Goal: Information Seeking & Learning: Learn about a topic

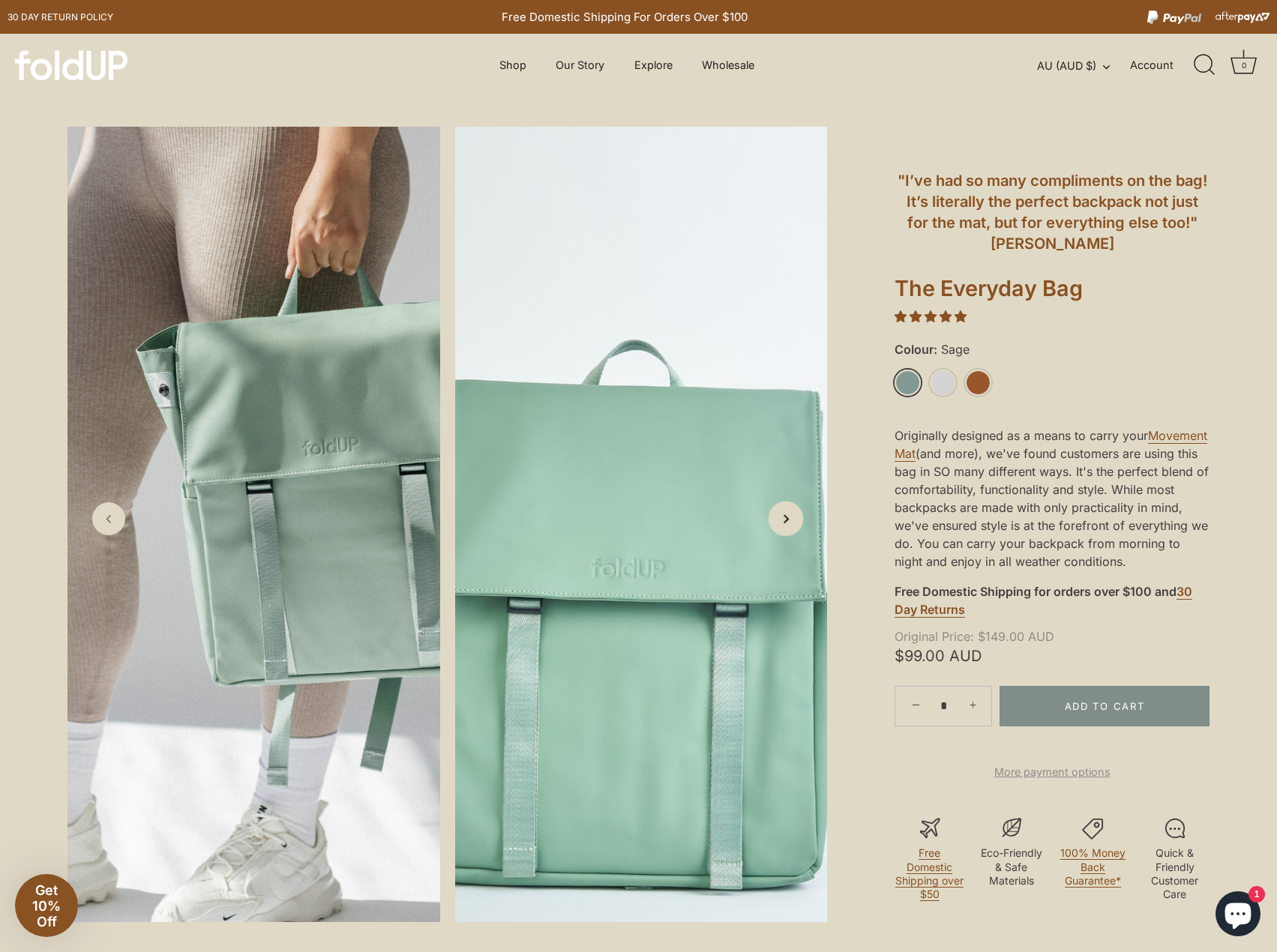
click at [801, 524] on link "Next slide" at bounding box center [787, 518] width 35 height 35
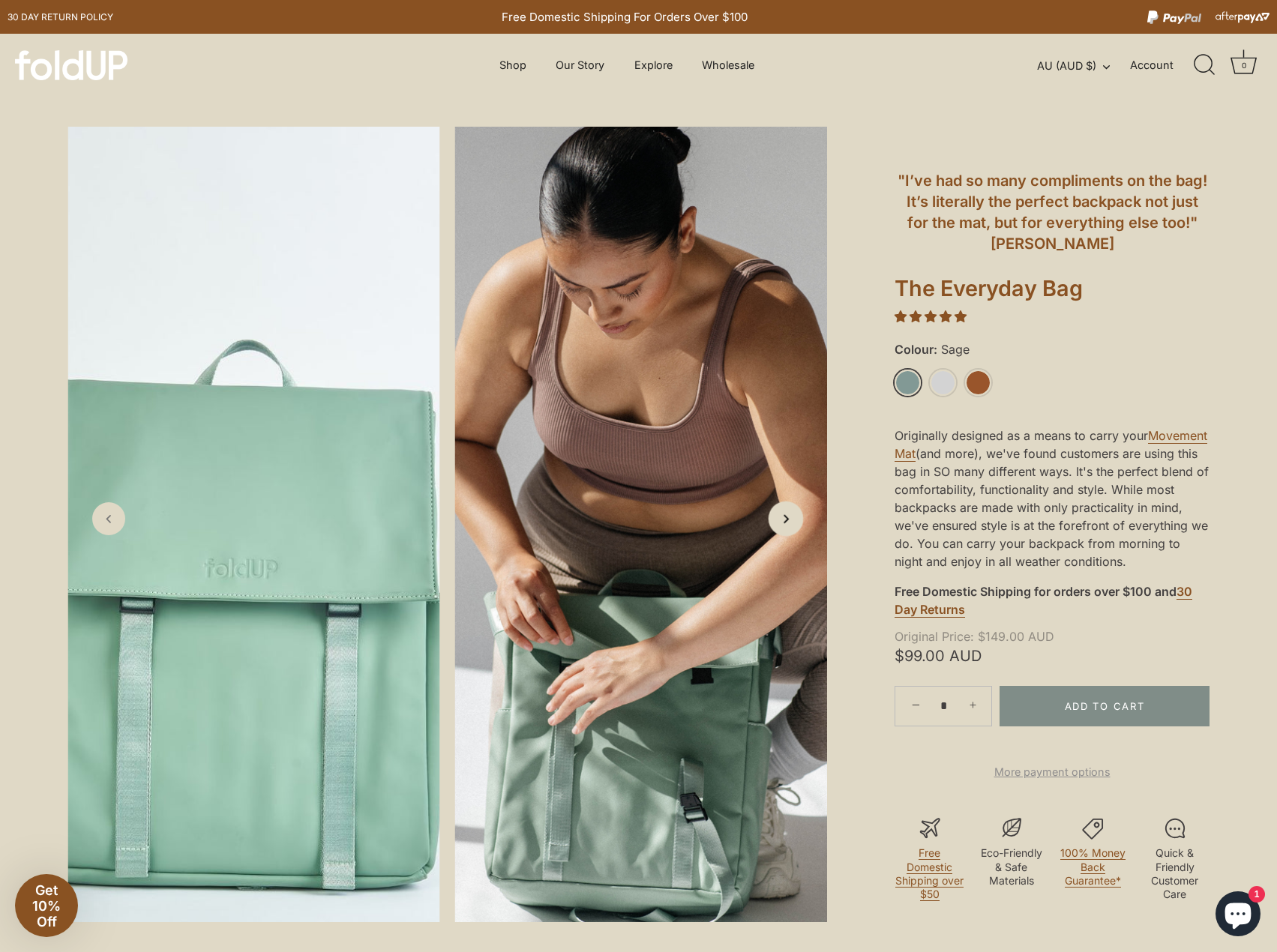
click at [801, 524] on link "Next slide" at bounding box center [787, 518] width 35 height 35
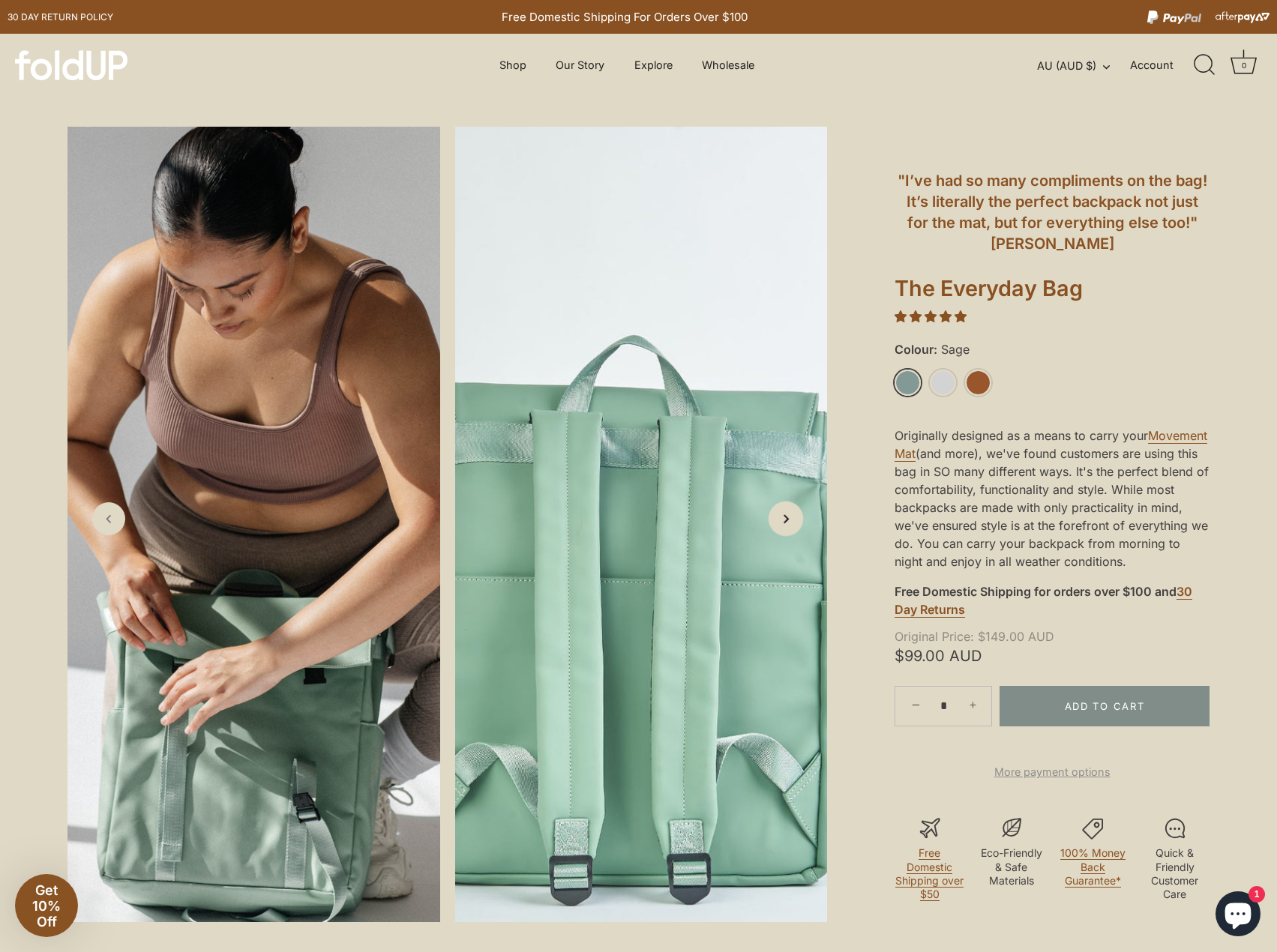
click at [801, 524] on link "Next slide" at bounding box center [787, 518] width 35 height 35
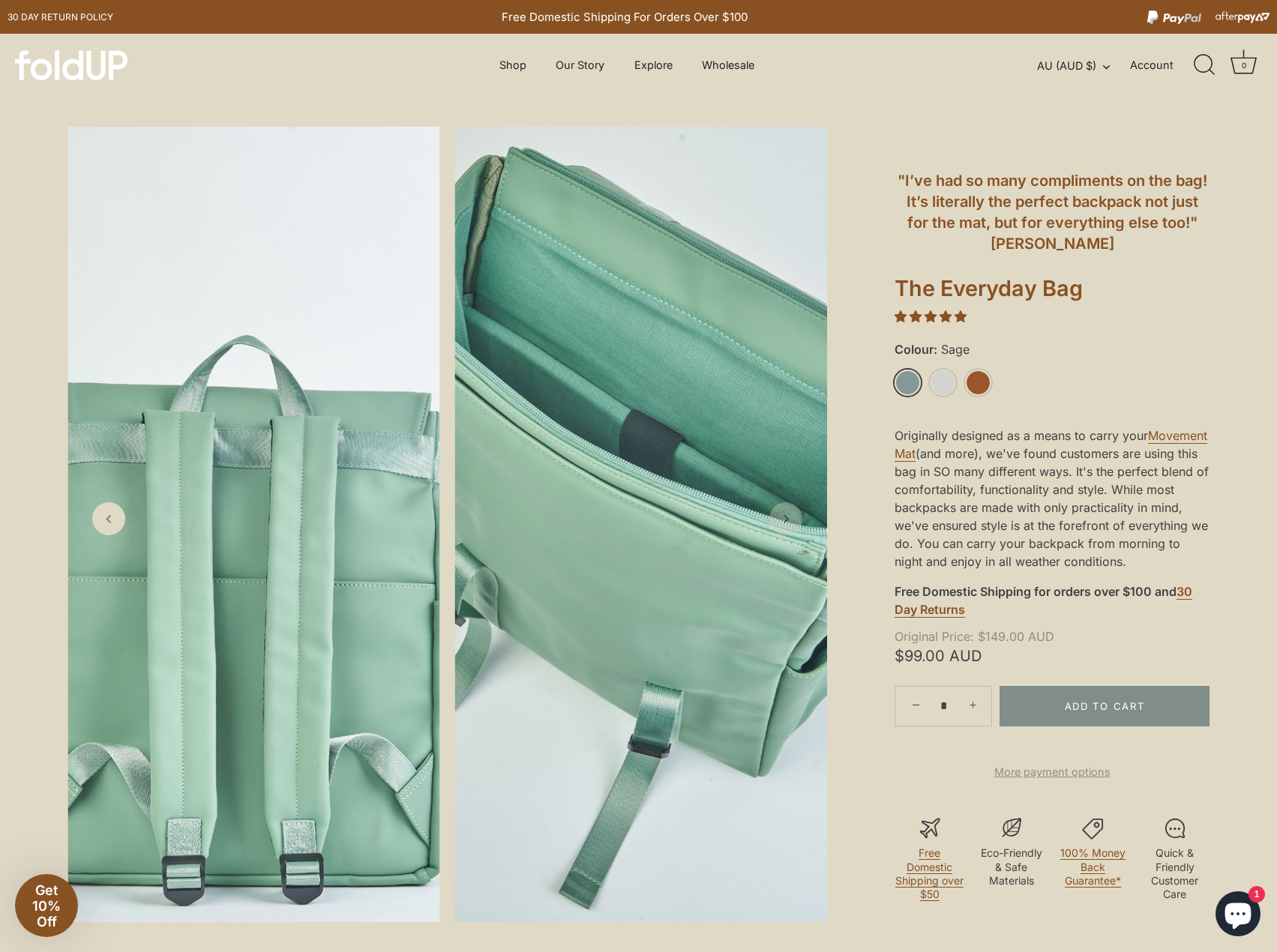
click at [801, 524] on link "Next slide" at bounding box center [785, 518] width 33 height 33
click at [983, 390] on link "Rust" at bounding box center [978, 382] width 26 height 26
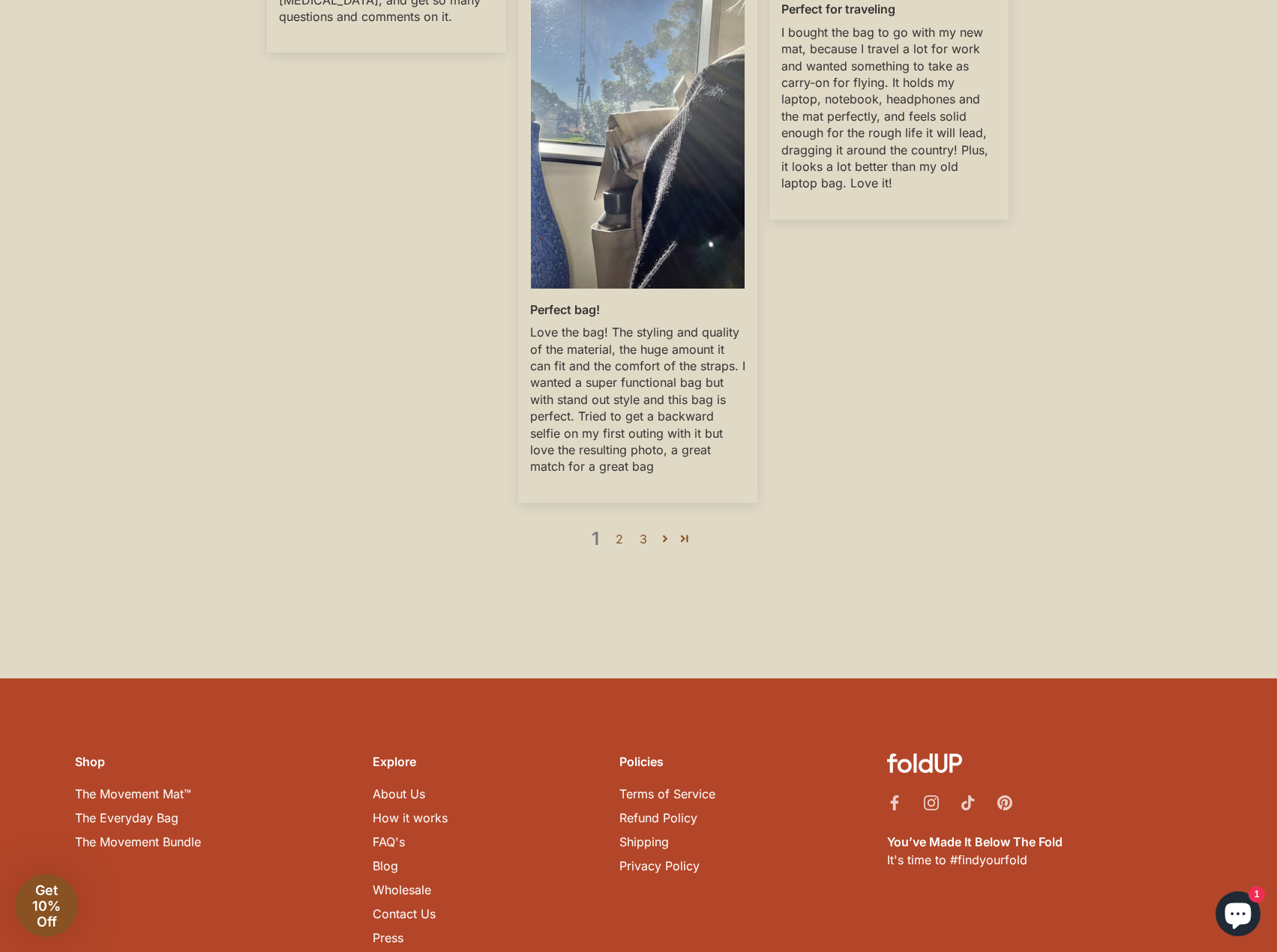
scroll to position [3331, 0]
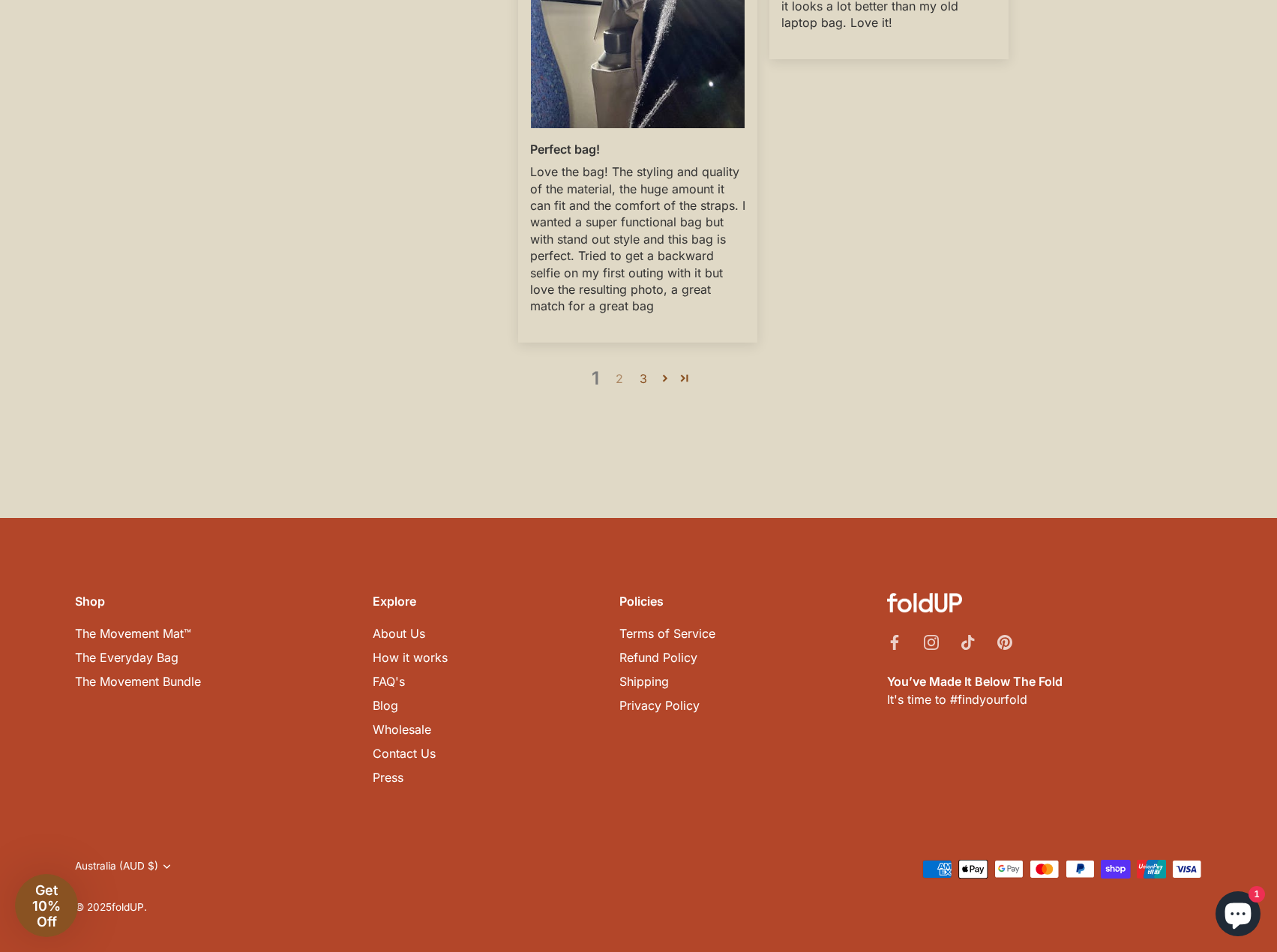
click at [617, 378] on link "2" at bounding box center [619, 378] width 24 height 18
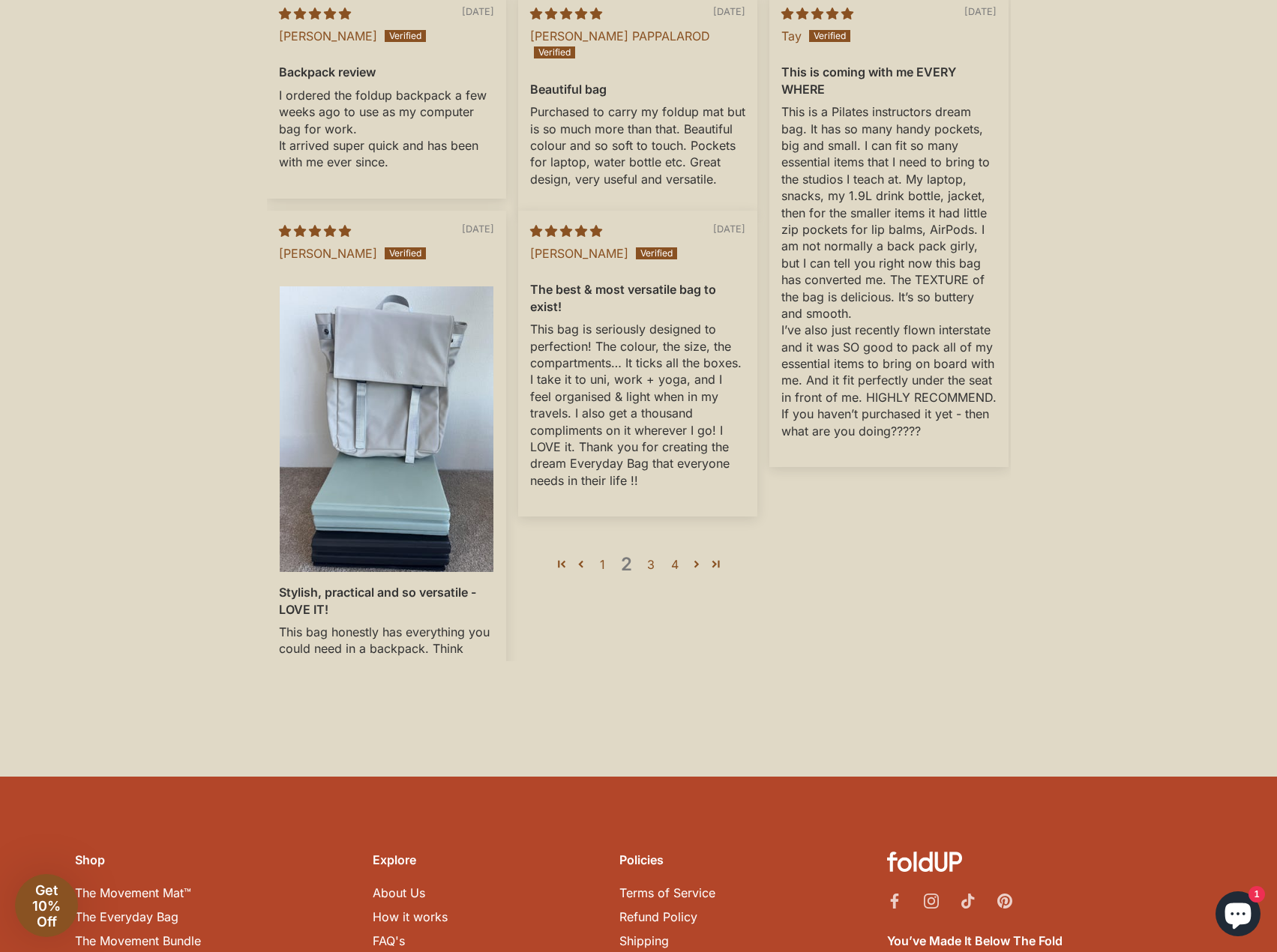
scroll to position [2816, 0]
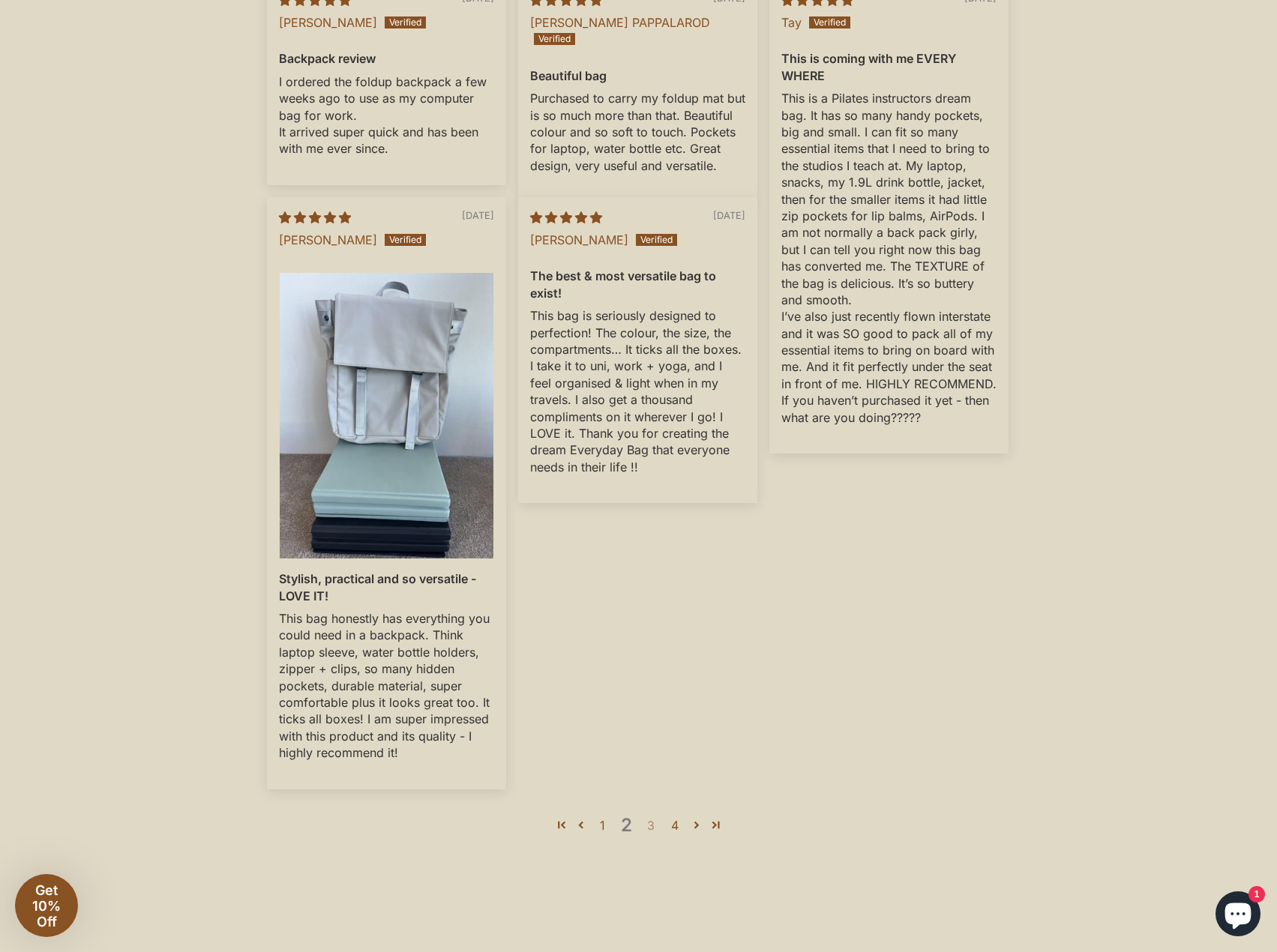
click at [643, 834] on link "3" at bounding box center [650, 825] width 24 height 18
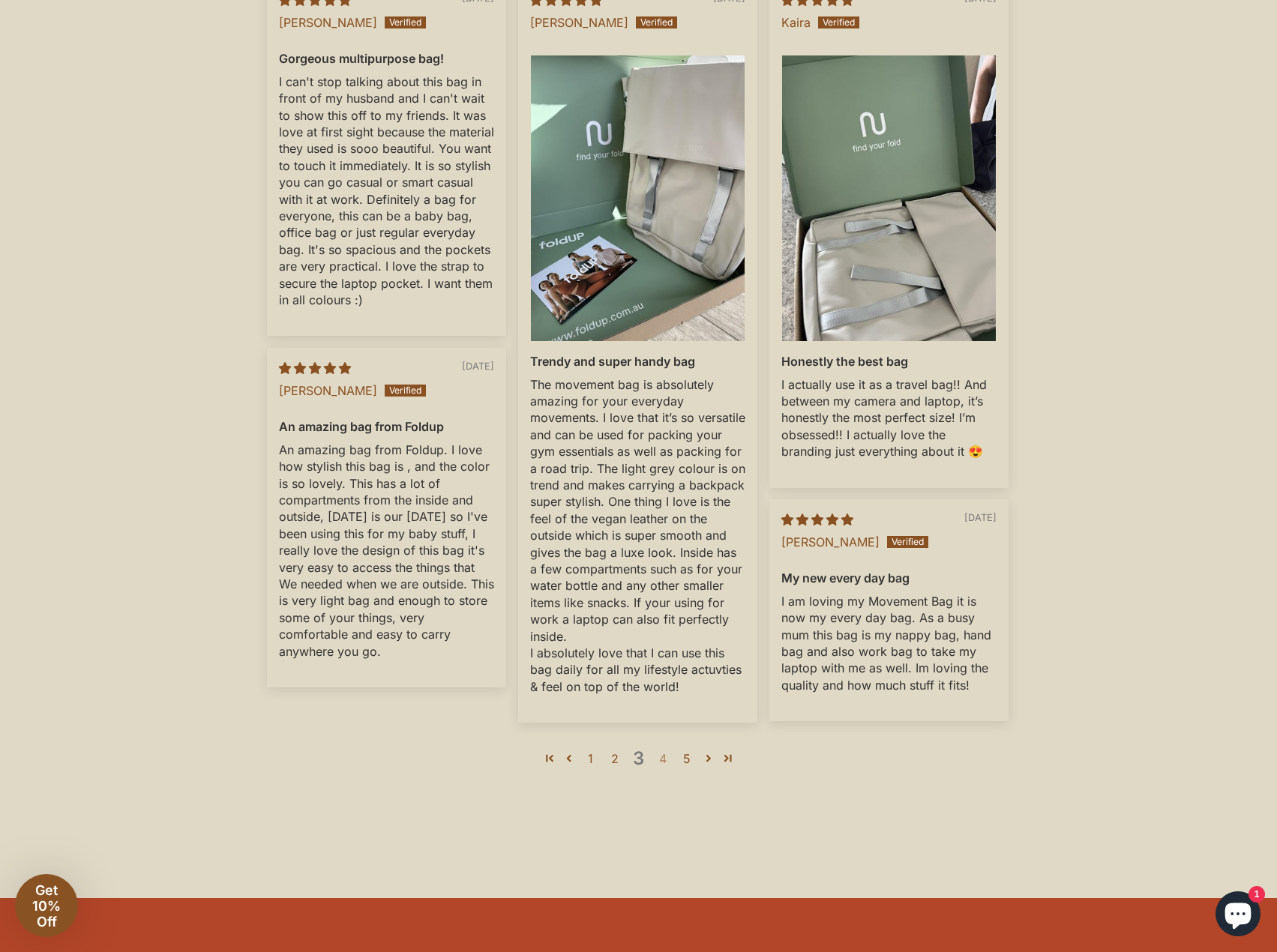
click at [669, 768] on link "4" at bounding box center [663, 758] width 24 height 18
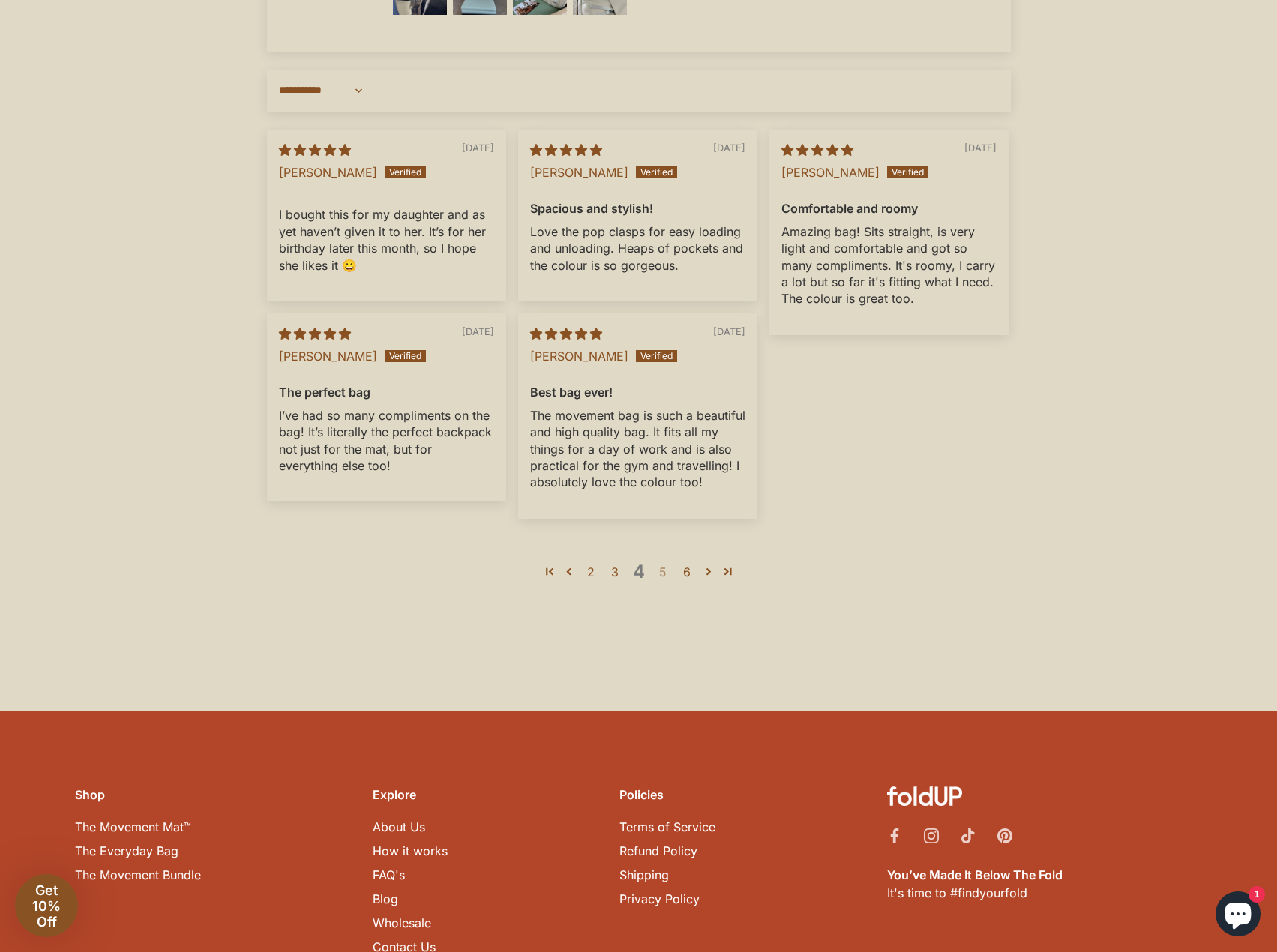
click at [658, 581] on link "5" at bounding box center [663, 571] width 24 height 18
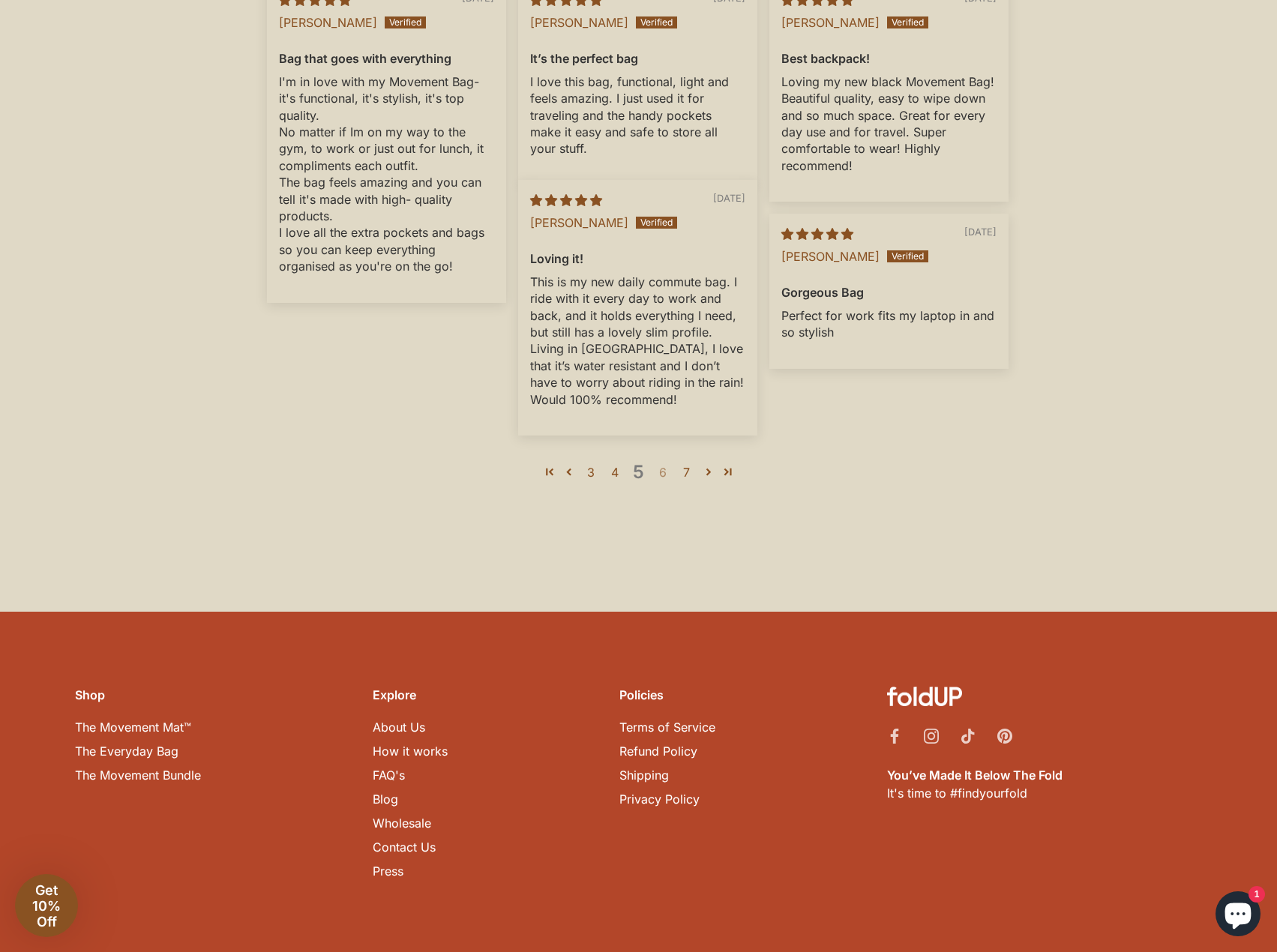
click at [664, 481] on link "6" at bounding box center [663, 472] width 24 height 18
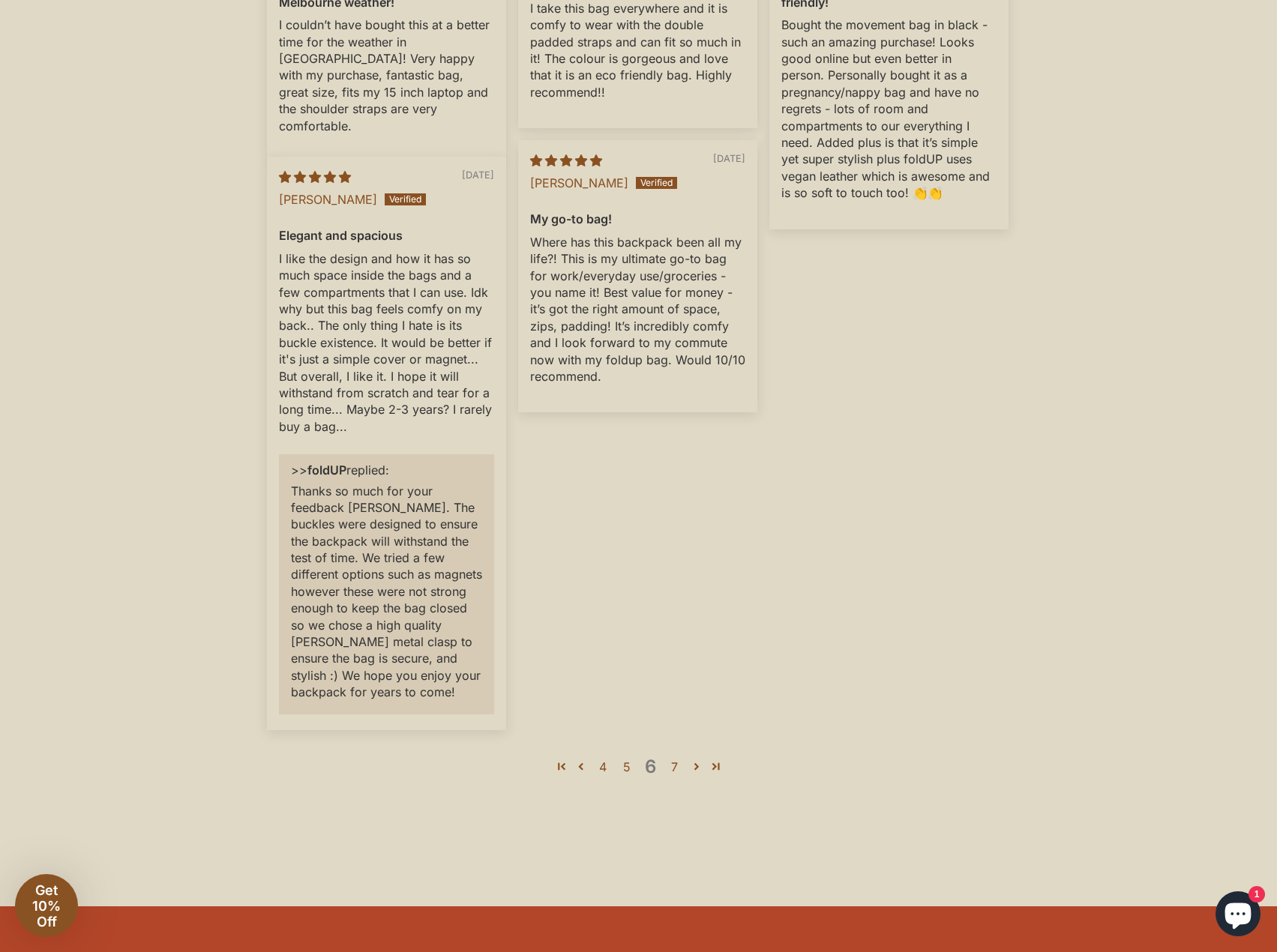
scroll to position [2891, 0]
click at [667, 775] on link "7" at bounding box center [675, 764] width 24 height 18
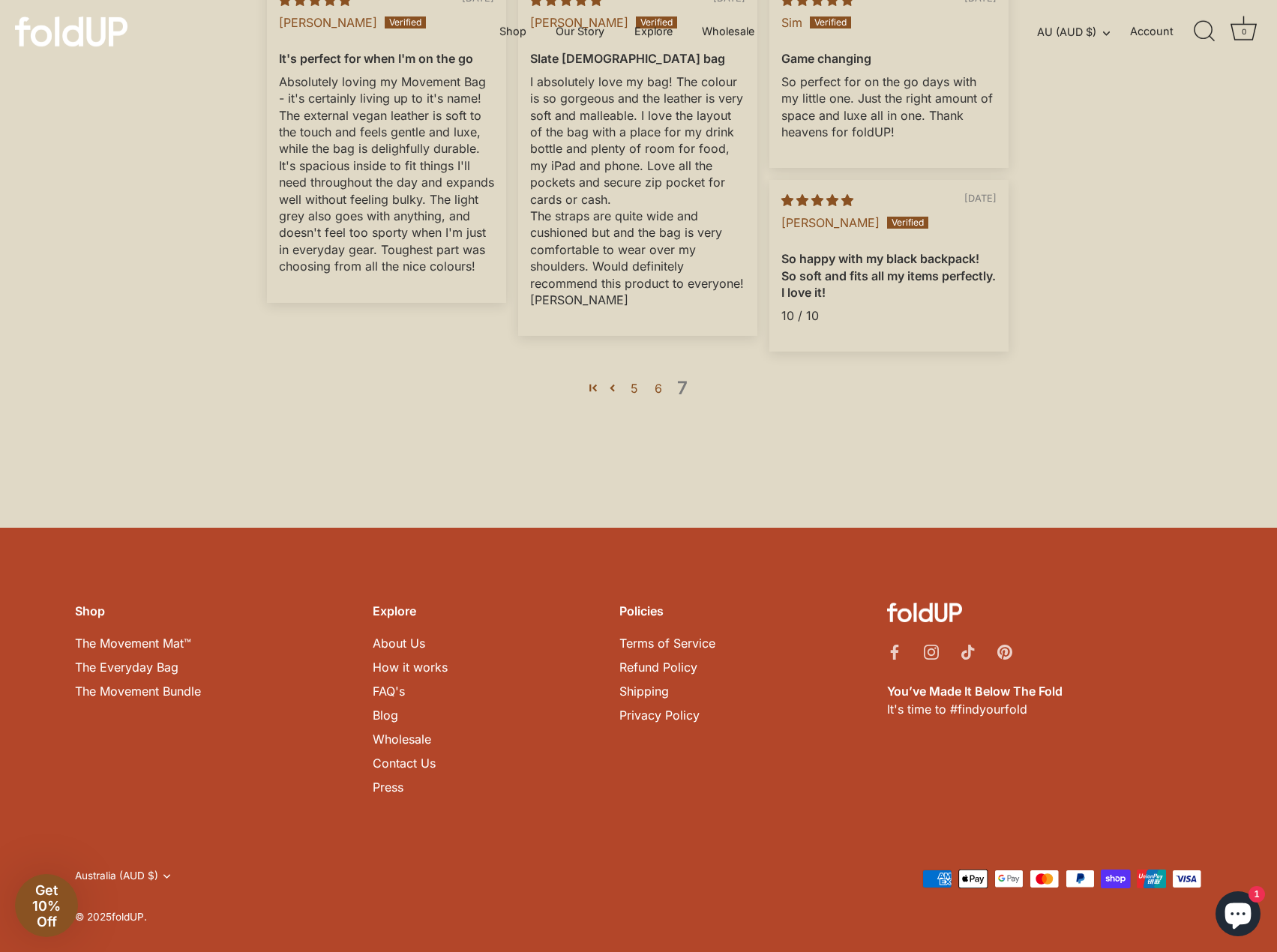
scroll to position [2292, 0]
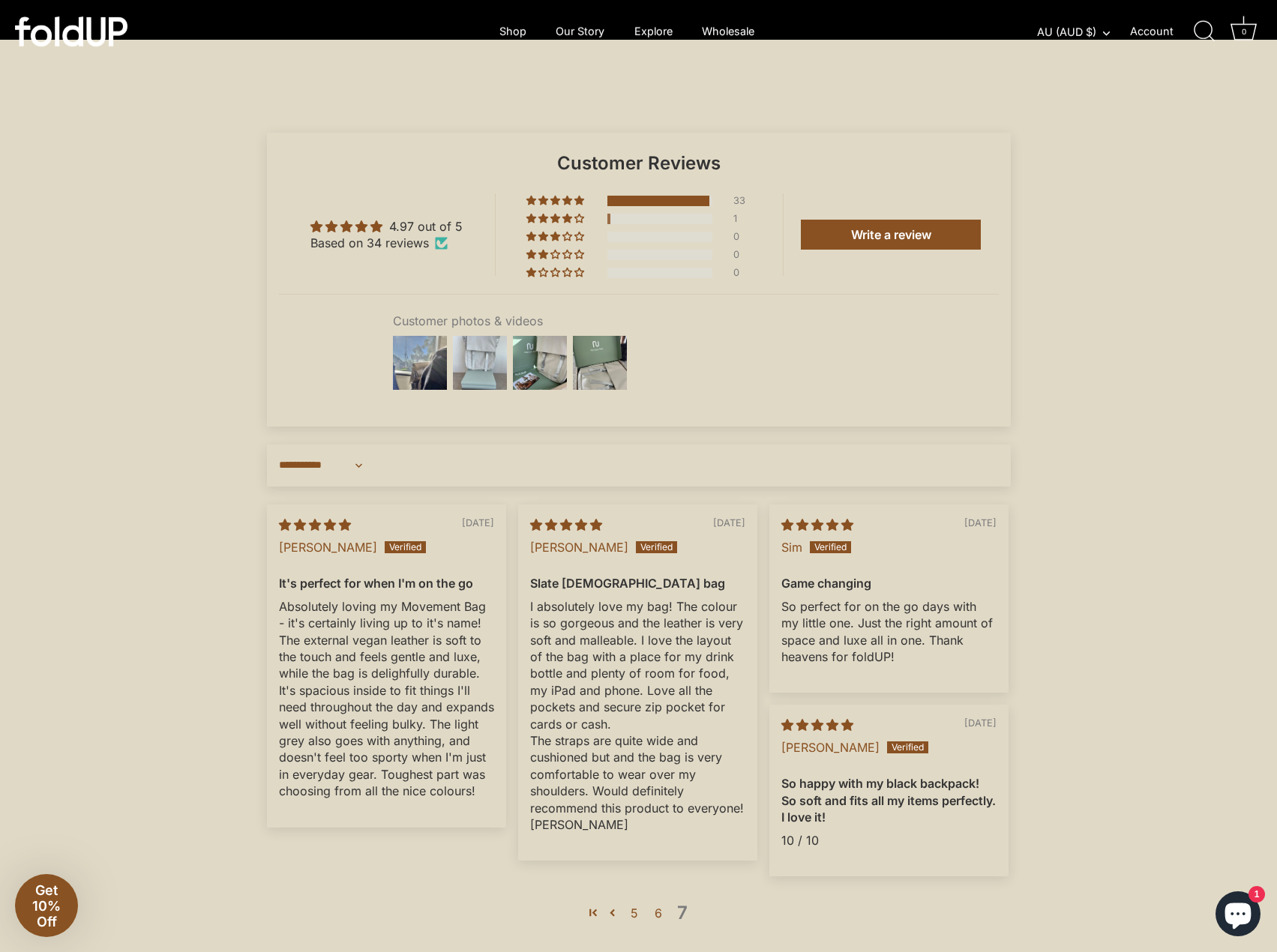
click at [492, 390] on img at bounding box center [480, 362] width 60 height 60
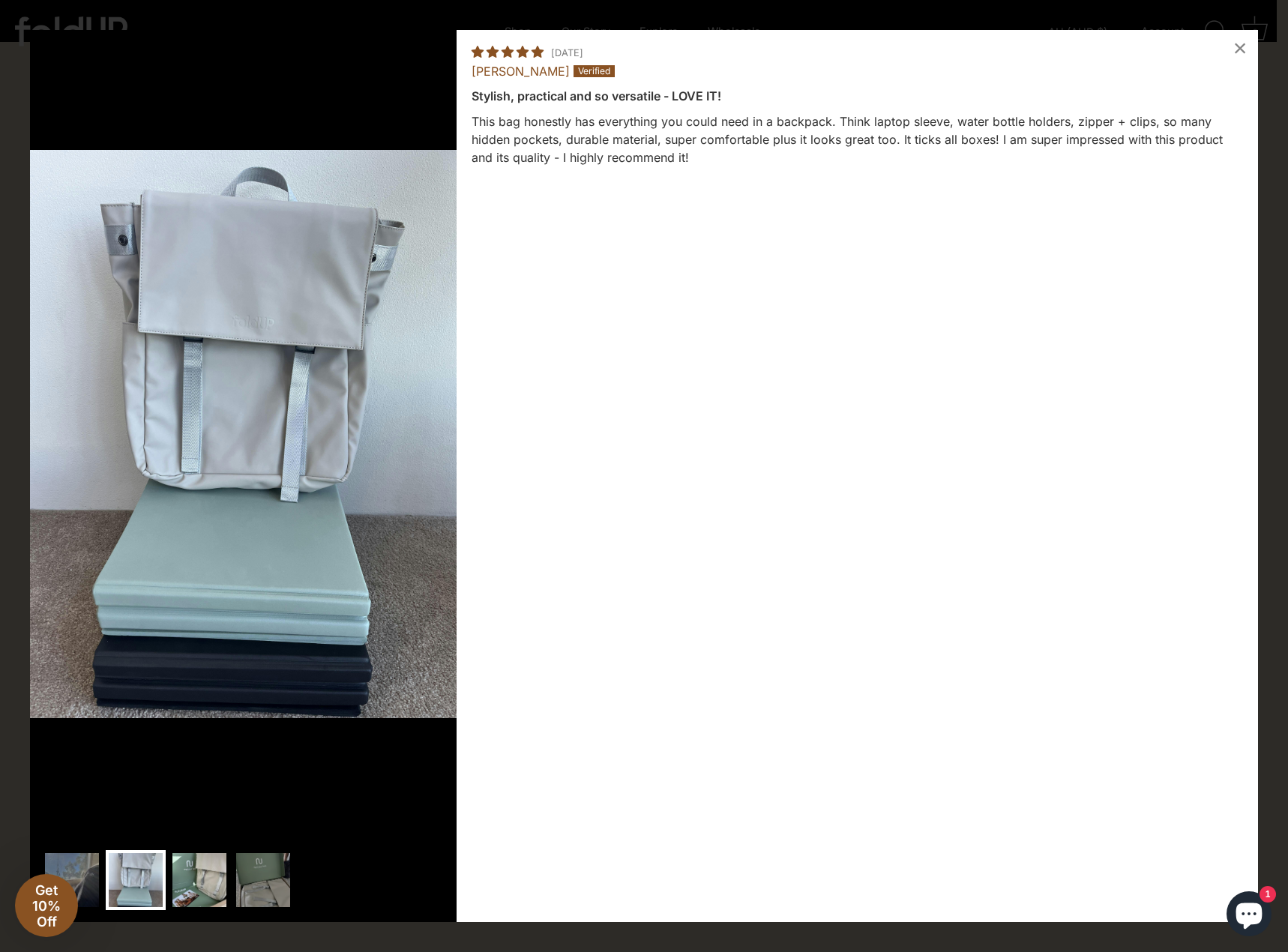
click at [227, 881] on img at bounding box center [199, 880] width 60 height 60
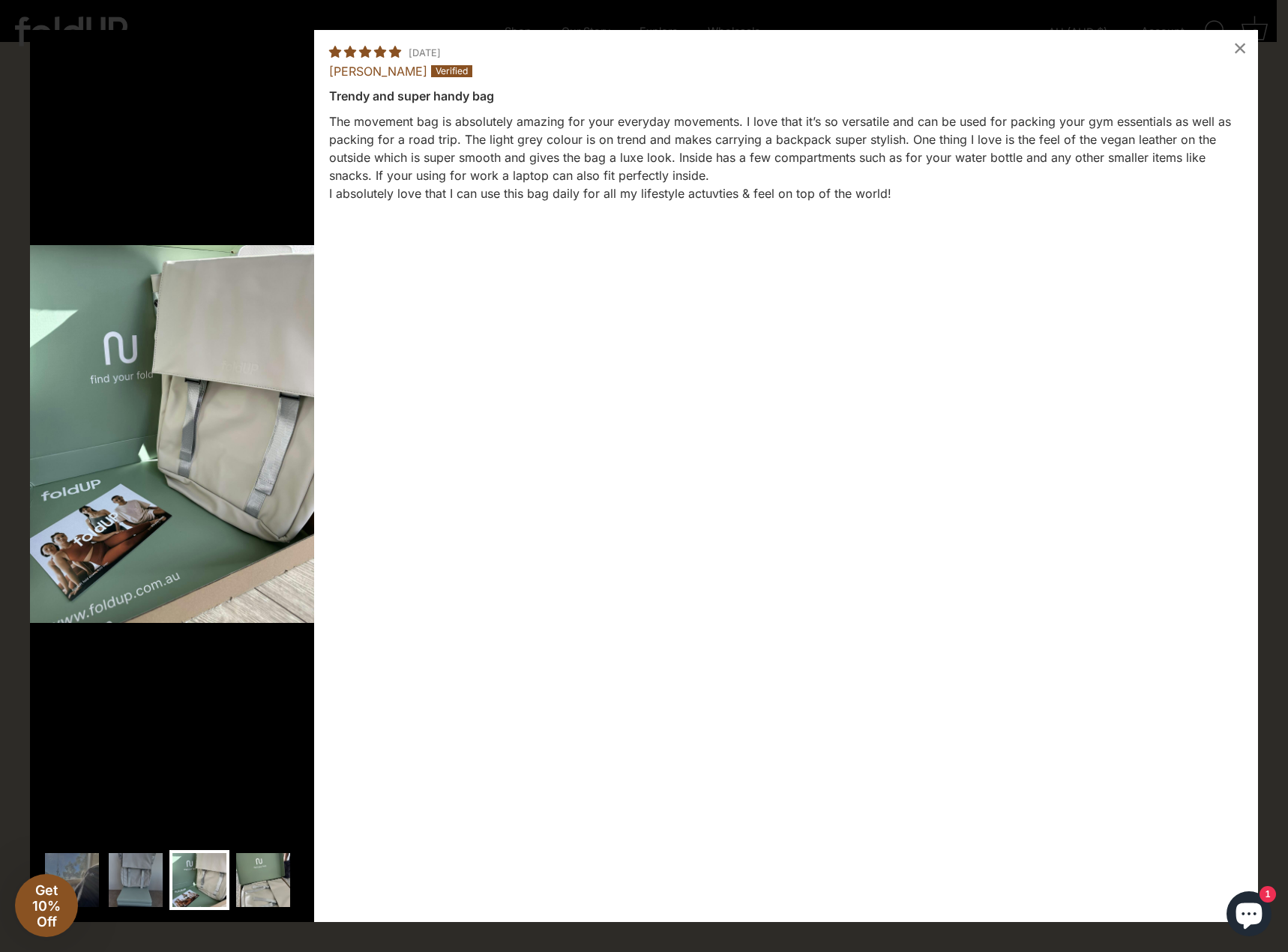
click at [238, 875] on img at bounding box center [262, 880] width 60 height 60
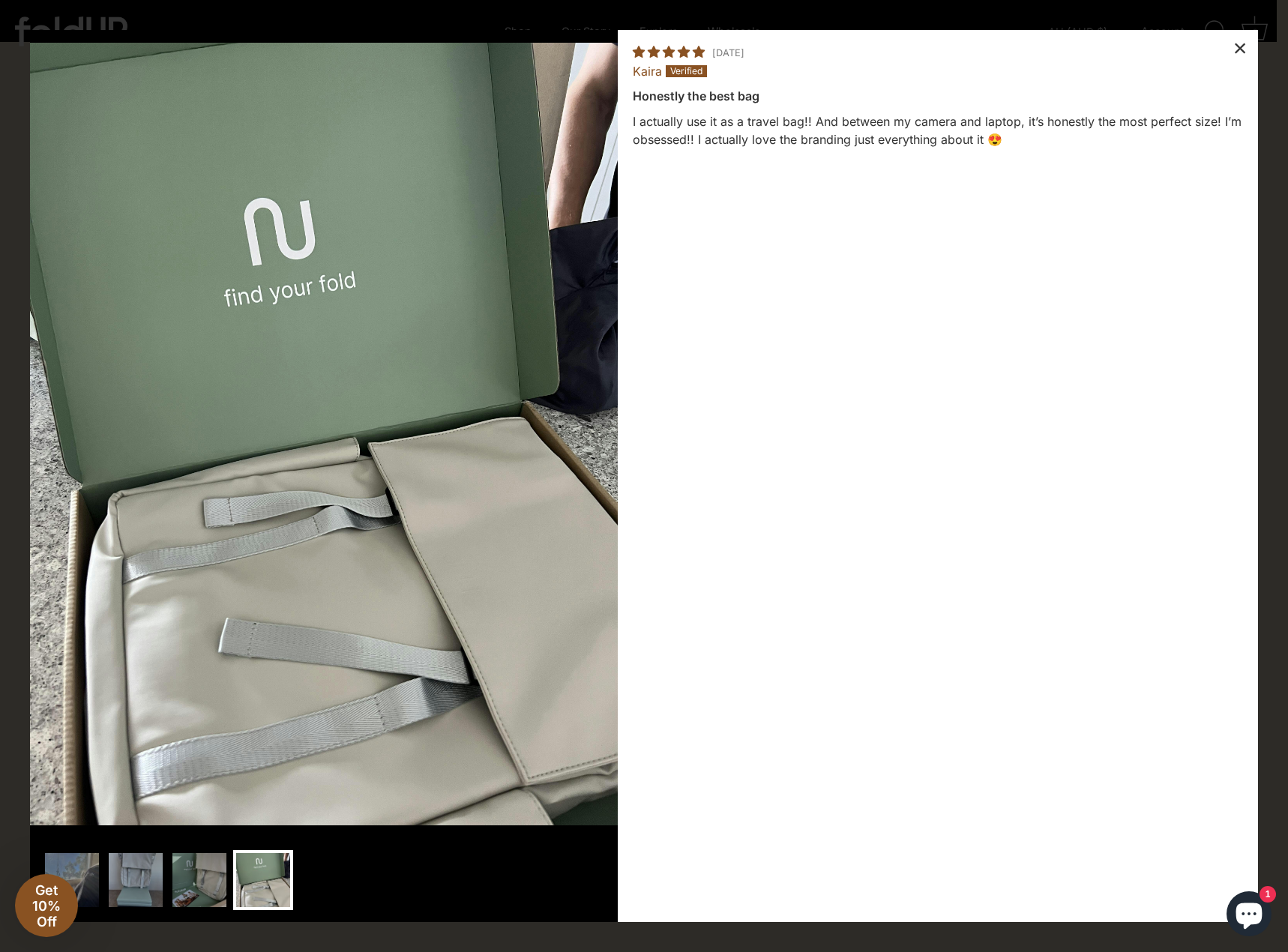
drag, startPoint x: 1241, startPoint y: 52, endPoint x: 1185, endPoint y: 52, distance: 56.0
click at [1240, 52] on div "×" at bounding box center [1240, 48] width 36 height 36
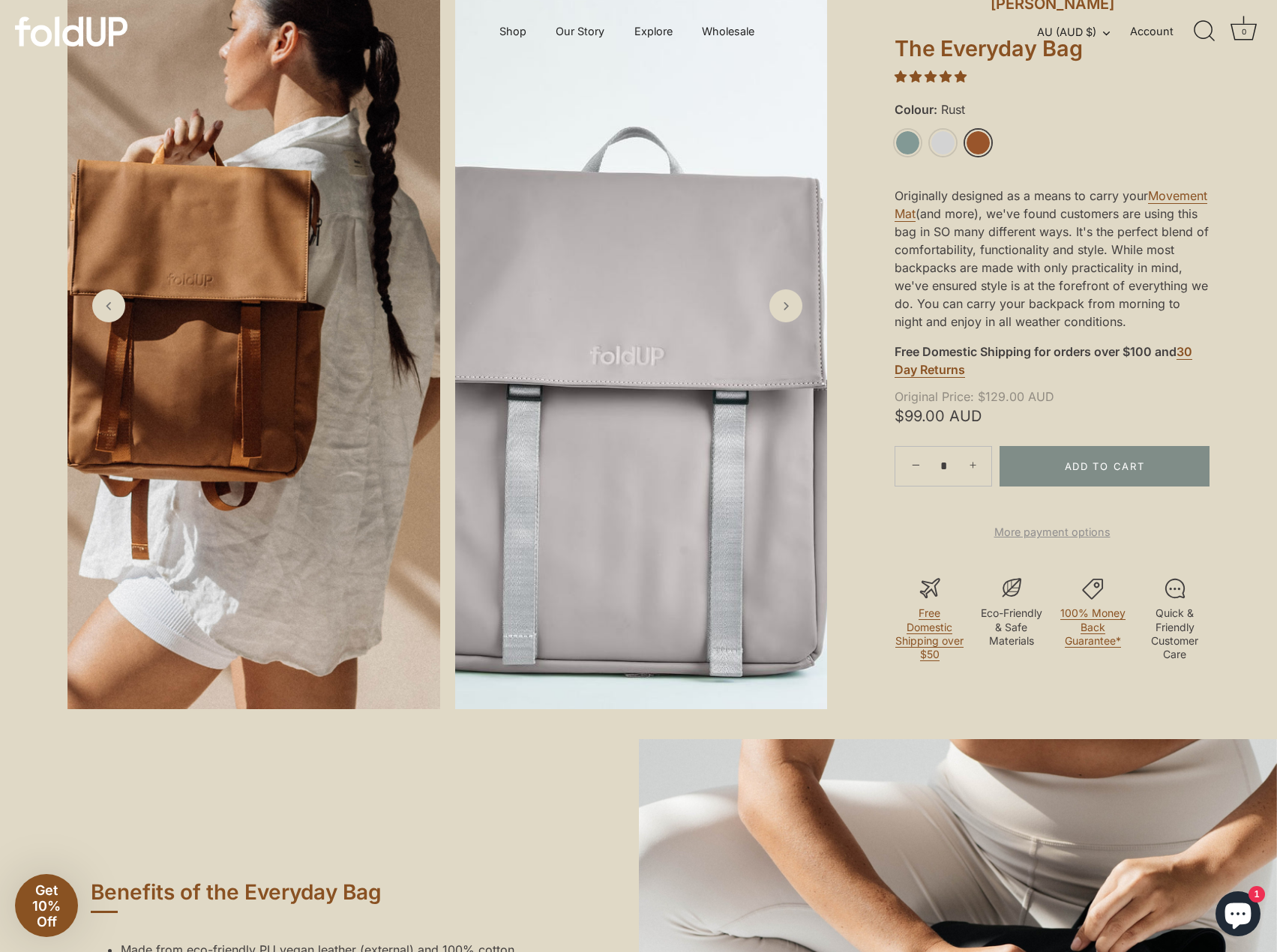
scroll to position [0, 0]
